Goal: Transaction & Acquisition: Subscribe to service/newsletter

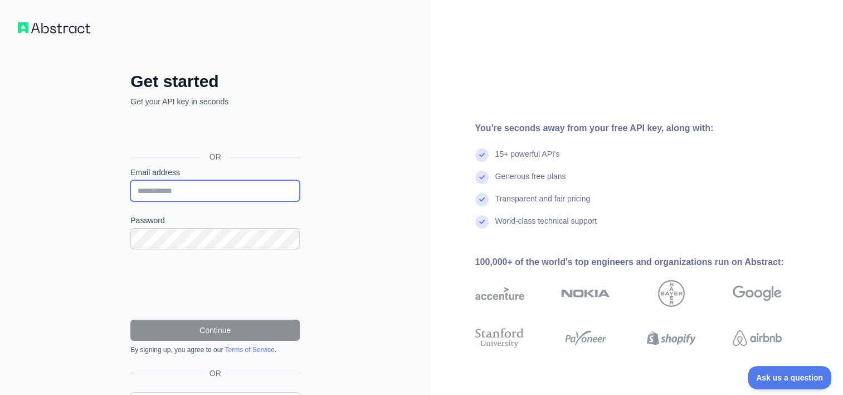
click at [207, 187] on input "Email address" at bounding box center [214, 190] width 169 height 21
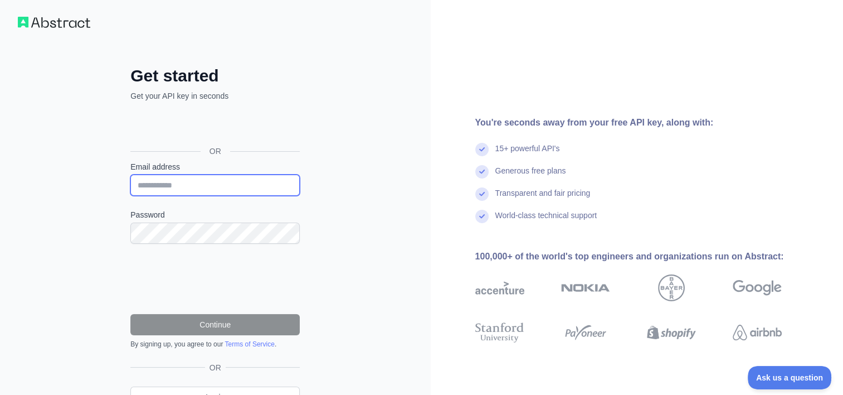
scroll to position [61, 0]
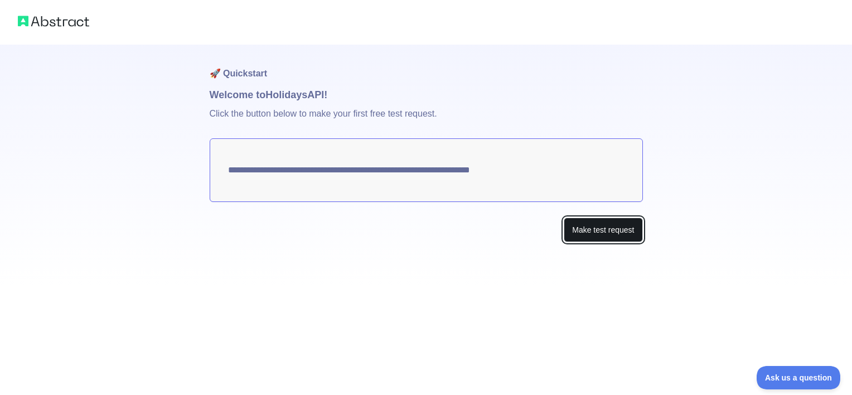
click at [580, 229] on button "Make test request" at bounding box center [603, 229] width 79 height 25
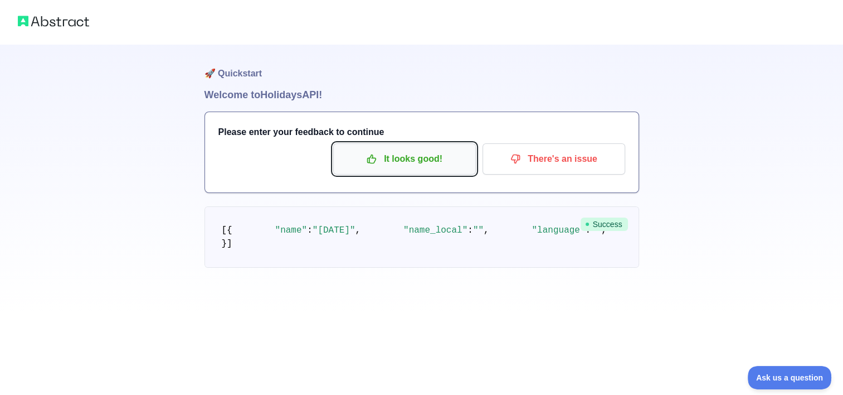
click at [372, 154] on icon "button" at bounding box center [371, 158] width 11 height 11
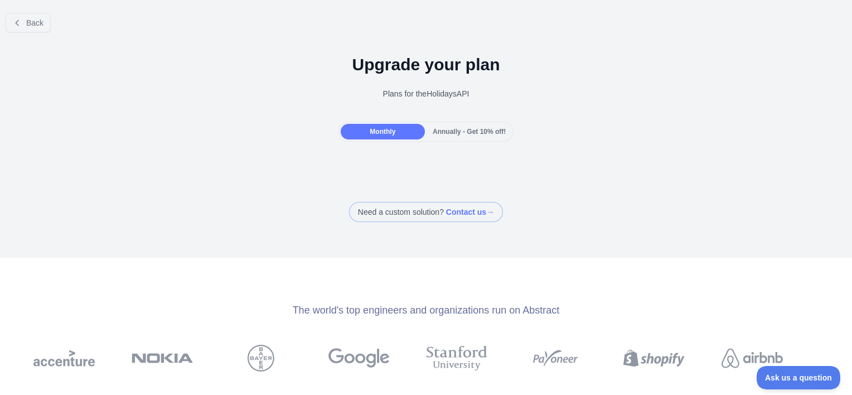
drag, startPoint x: 410, startPoint y: 91, endPoint x: 399, endPoint y: 87, distance: 11.3
click at [410, 90] on div "Plans for the Holidays API" at bounding box center [426, 93] width 834 height 11
click at [36, 26] on span "Back" at bounding box center [34, 22] width 17 height 9
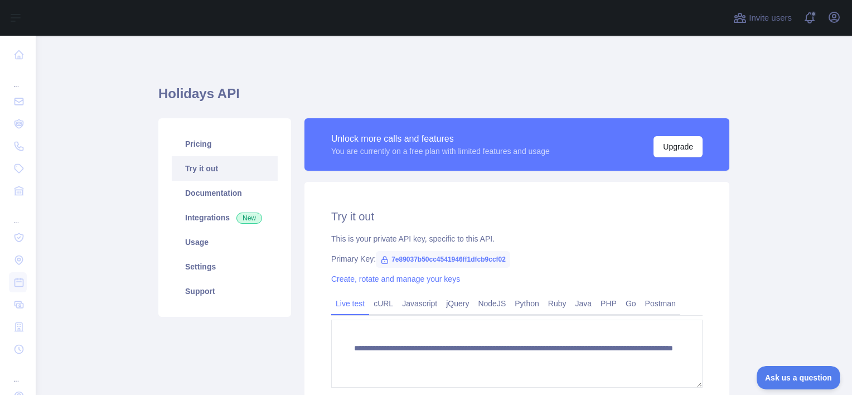
scroll to position [111, 0]
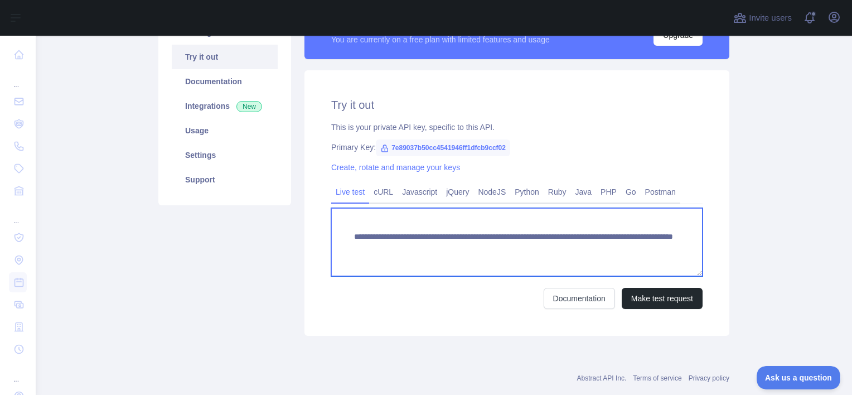
drag, startPoint x: 382, startPoint y: 254, endPoint x: 513, endPoint y: 254, distance: 130.4
click at [513, 254] on textarea "**********" at bounding box center [516, 242] width 371 height 68
click at [513, 239] on textarea "**********" at bounding box center [516, 242] width 371 height 68
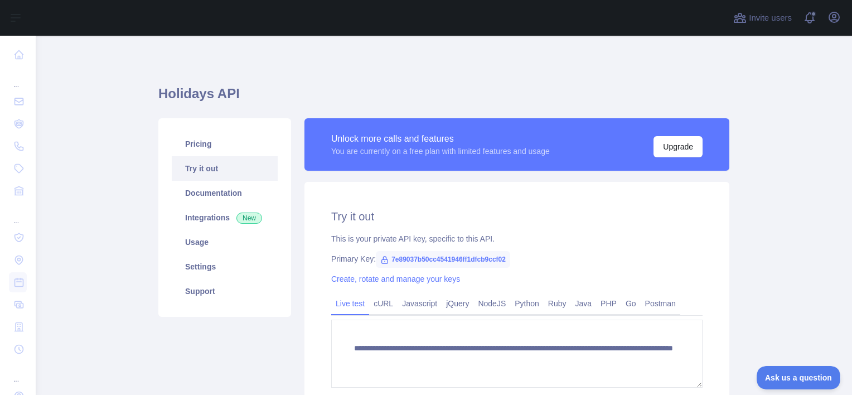
click at [380, 261] on icon at bounding box center [384, 259] width 9 height 9
click at [405, 259] on span "7e89037b50cc4541946ff1dfcb9ccf02" at bounding box center [443, 259] width 134 height 17
drag, startPoint x: 490, startPoint y: 255, endPoint x: 384, endPoint y: 253, distance: 105.9
click at [384, 253] on span "7e89037b50cc4541946ff1dfcb9ccf02" at bounding box center [443, 259] width 134 height 17
copy span "7e89037b50cc4541946ff1dfcb9ccf02"
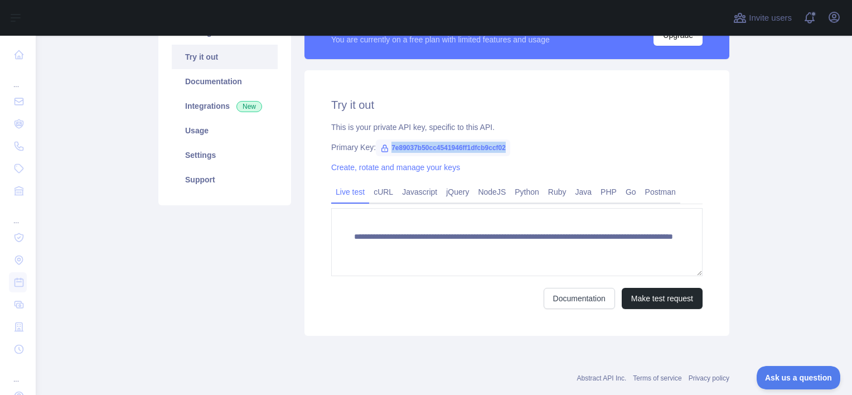
scroll to position [134, 0]
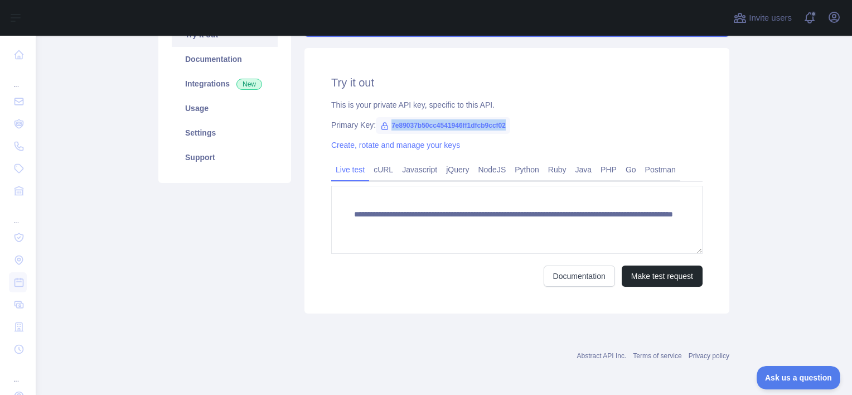
click at [500, 124] on span "7e89037b50cc4541946ff1dfcb9ccf02" at bounding box center [443, 125] width 134 height 17
drag, startPoint x: 499, startPoint y: 125, endPoint x: 382, endPoint y: 125, distance: 117.0
click at [382, 125] on span "7e89037b50cc4541946ff1dfcb9ccf02" at bounding box center [443, 125] width 134 height 17
copy span "7e89037b50cc4541946ff1dfcb9ccf02"
